Goal: Task Accomplishment & Management: Complete application form

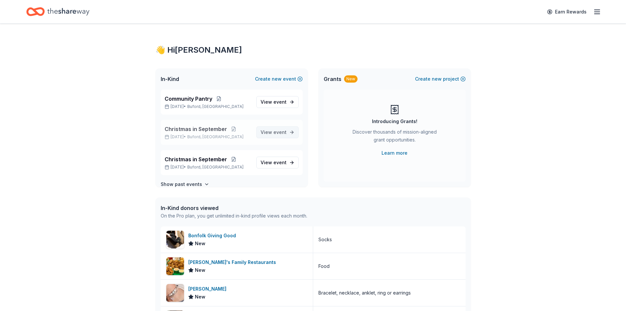
click at [276, 132] on span "event" at bounding box center [280, 132] width 13 height 6
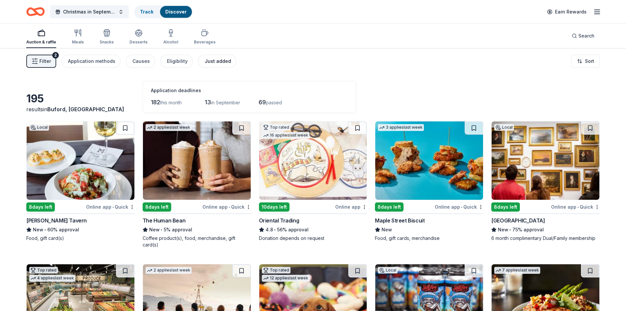
click at [212, 61] on div "Just added" at bounding box center [218, 61] width 26 height 8
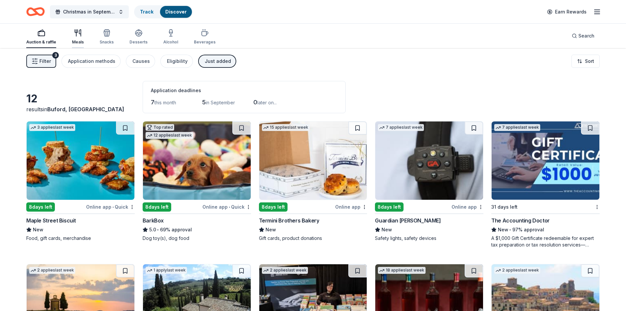
click at [82, 36] on div "button" at bounding box center [78, 33] width 12 height 8
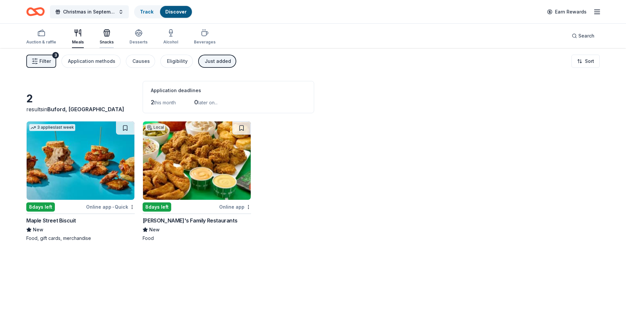
click at [105, 39] on div "Snacks" at bounding box center [107, 37] width 14 height 16
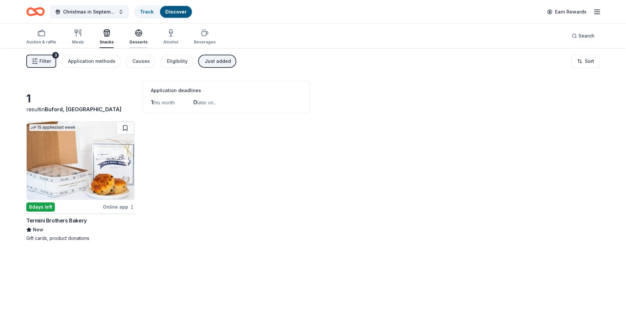
click at [134, 43] on div "Desserts" at bounding box center [139, 41] width 18 height 5
click at [171, 34] on icon "button" at bounding box center [171, 33] width 8 height 8
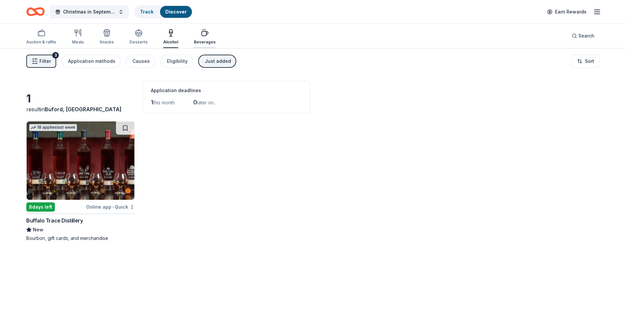
click at [202, 35] on icon "button" at bounding box center [205, 34] width 6 height 4
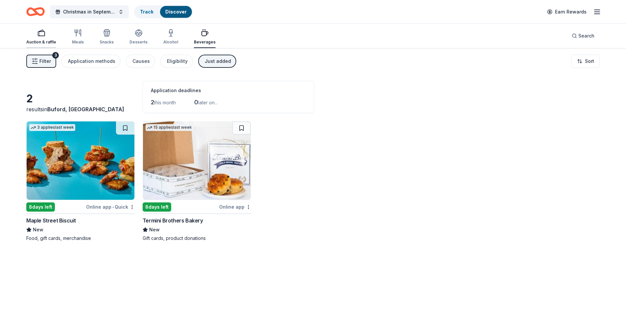
click at [40, 37] on div "Auction & raffle" at bounding box center [41, 37] width 30 height 16
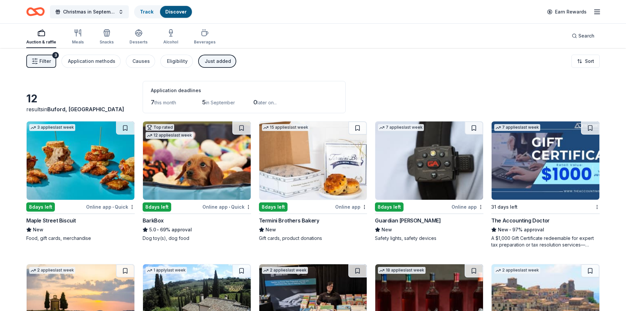
click at [212, 57] on div "Just added" at bounding box center [218, 61] width 26 height 8
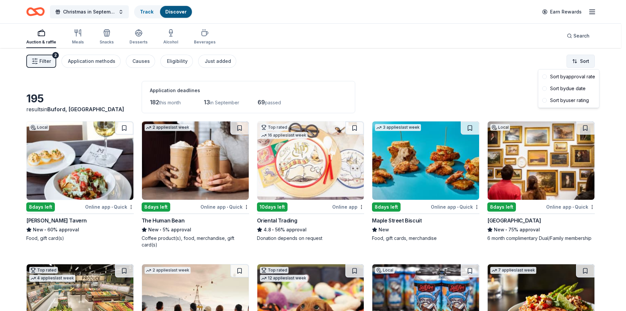
click at [583, 62] on html "Christmas in September Track Discover Earn Rewards Auction & raffle Meals Snack…" at bounding box center [313, 155] width 626 height 311
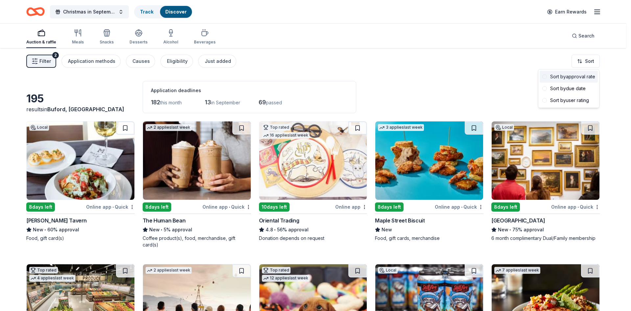
click at [584, 77] on div "Sort by approval rate" at bounding box center [569, 77] width 58 height 12
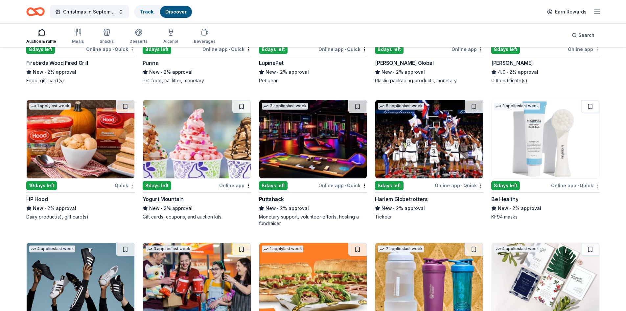
scroll to position [2767, 0]
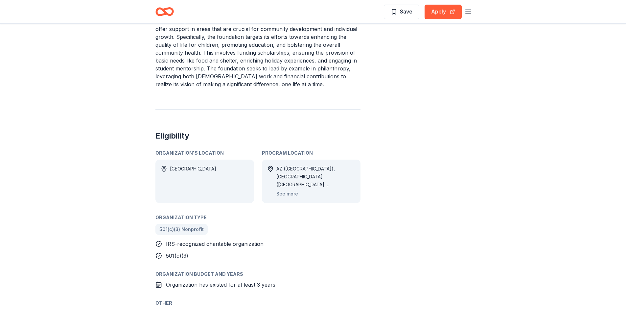
scroll to position [296, 0]
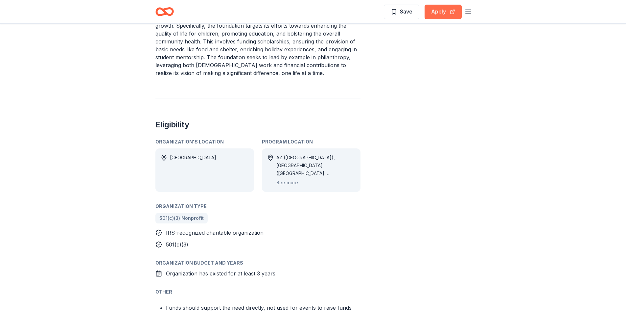
click at [439, 12] on button "Apply" at bounding box center [443, 12] width 37 height 14
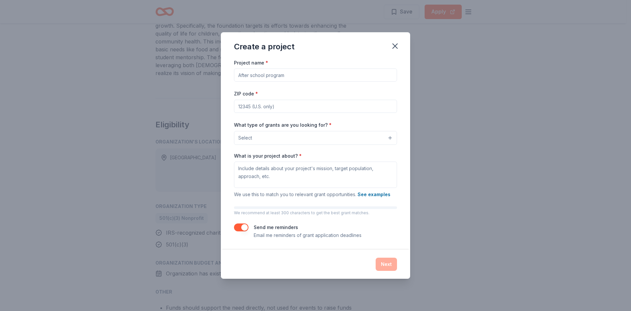
click at [153, 147] on div "Create a project Project name * ZIP code * What type of grants are you looking …" at bounding box center [315, 155] width 631 height 311
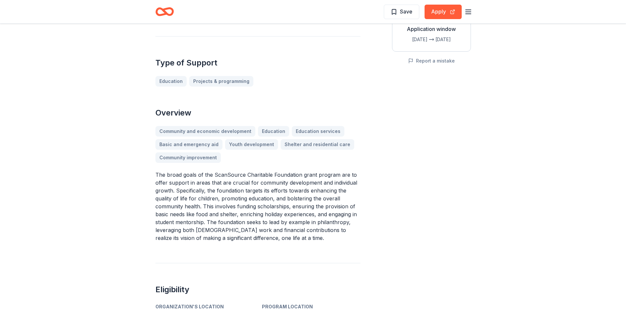
scroll to position [111, 0]
